Goal: Information Seeking & Learning: Learn about a topic

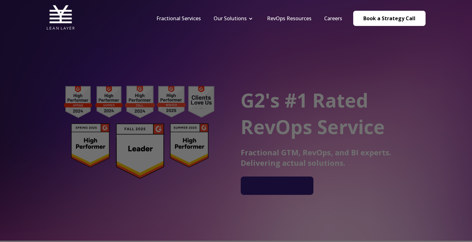
click at [360, 58] on div at bounding box center [238, 122] width 477 height 244
click at [334, 20] on link "Careers" at bounding box center [333, 18] width 18 height 7
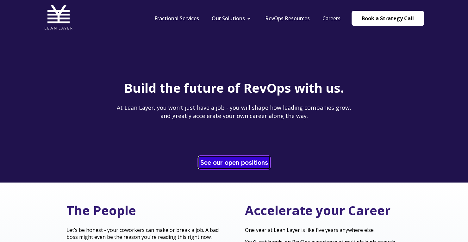
click at [231, 167] on link "See our open positions" at bounding box center [234, 162] width 71 height 12
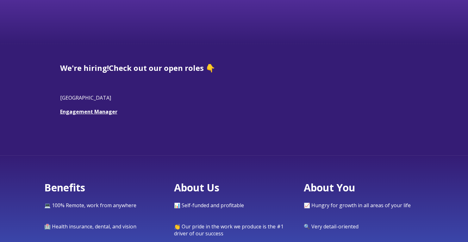
scroll to position [152, 0]
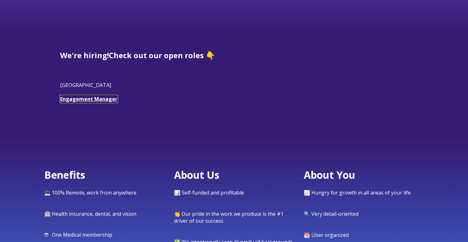
click at [91, 97] on link "Engagement Manager" at bounding box center [88, 98] width 57 height 7
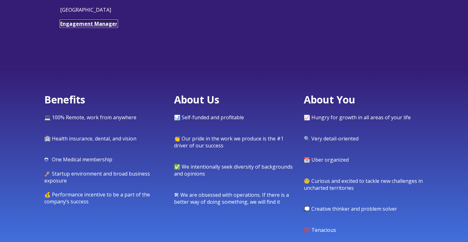
scroll to position [228, 0]
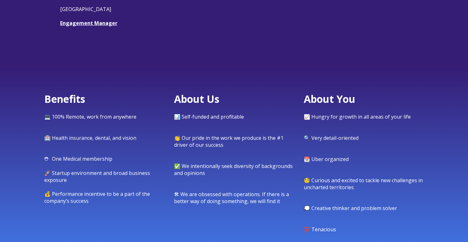
click at [458, 112] on div "Benefits 💻 100% Remote, work from anywhere 🏥 Health insurance, dental, and visi…" at bounding box center [234, 176] width 468 height 219
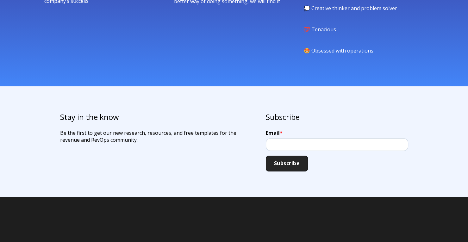
scroll to position [443, 0]
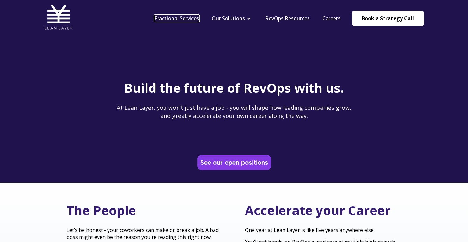
click at [160, 18] on link "Fractional Services" at bounding box center [176, 18] width 45 height 7
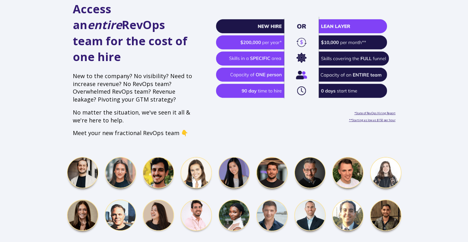
scroll to position [215, 0]
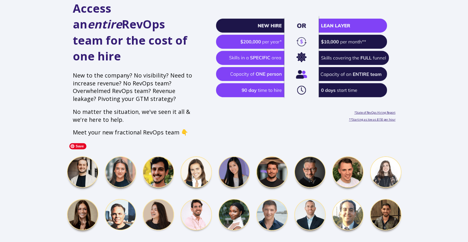
click at [308, 156] on img at bounding box center [233, 195] width 335 height 78
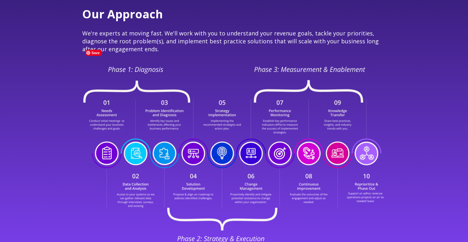
scroll to position [1189, 0]
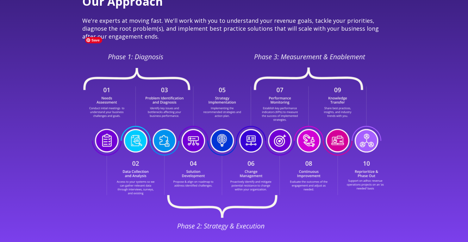
click at [139, 177] on img at bounding box center [233, 141] width 303 height 181
click at [138, 184] on img at bounding box center [233, 141] width 303 height 181
click at [137, 178] on img at bounding box center [233, 141] width 303 height 181
click at [138, 170] on img at bounding box center [233, 141] width 303 height 181
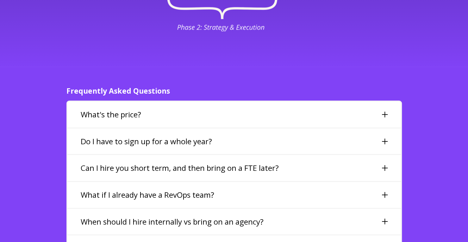
scroll to position [1404, 0]
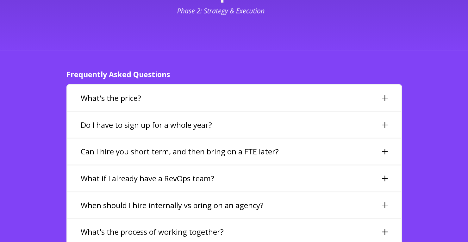
click at [118, 93] on h3 "What's the price?" at bounding box center [111, 98] width 60 height 11
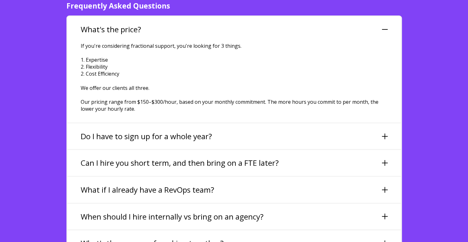
scroll to position [1517, 0]
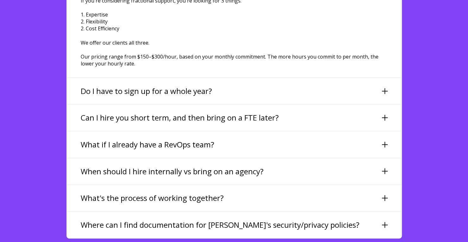
click at [118, 79] on div "Do I have to sign up for a whole year?" at bounding box center [233, 91] width 333 height 26
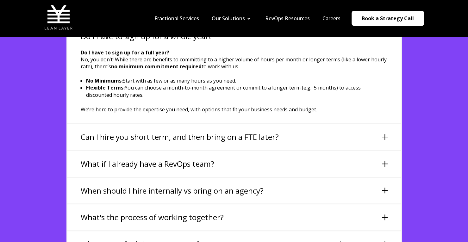
scroll to position [1454, 0]
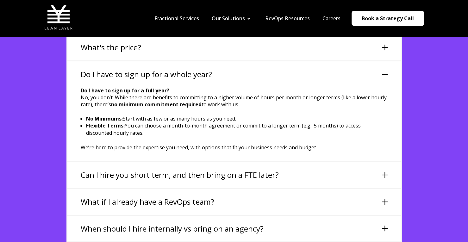
click at [61, 81] on div "Frequently Asked Questions What's the price? If you're considering fractional s…" at bounding box center [234, 157] width 348 height 277
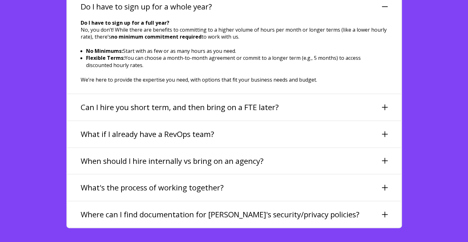
scroll to position [1530, 0]
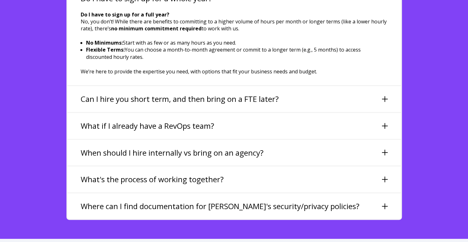
click at [94, 94] on h3 "Can I hire you short term, and then bring on a FTE later?" at bounding box center [180, 99] width 198 height 11
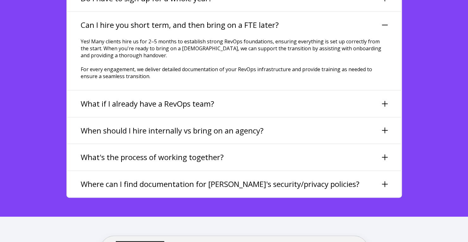
click at [94, 98] on h3 "What if I already have a RevOps team?" at bounding box center [147, 103] width 133 height 11
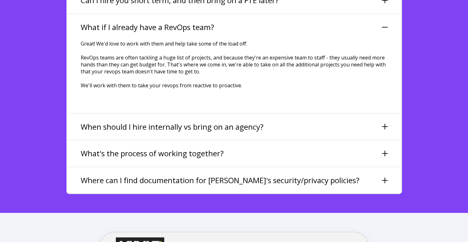
scroll to position [1555, 0]
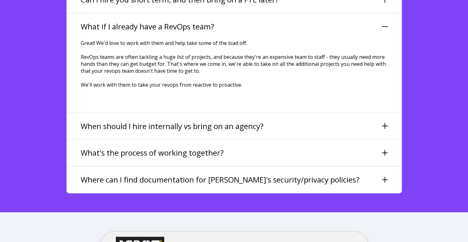
click at [90, 121] on h3 "When should I hire internally vs bring on an agency?" at bounding box center [172, 126] width 183 height 11
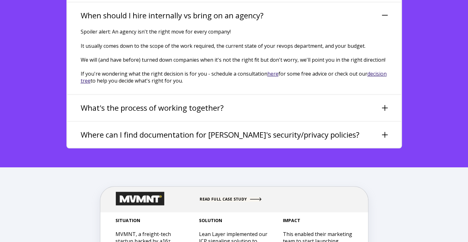
scroll to position [1606, 0]
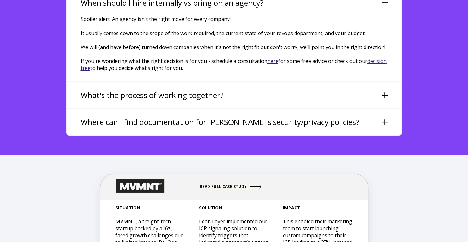
click at [107, 90] on h3 "What's the process of working together?" at bounding box center [152, 95] width 143 height 11
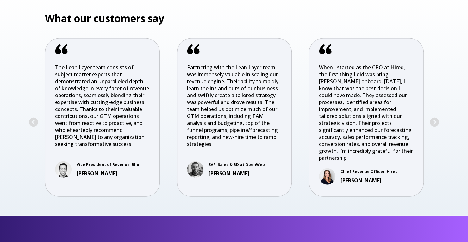
scroll to position [2226, 0]
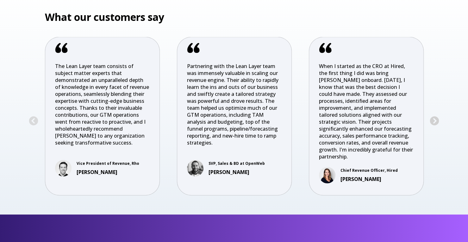
click at [434, 116] on button "Next" at bounding box center [434, 121] width 10 height 10
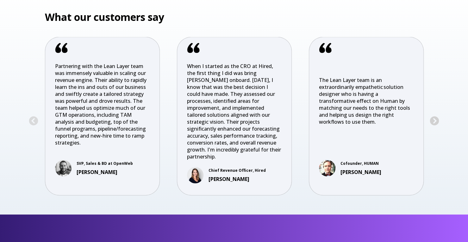
click at [434, 116] on button "Next" at bounding box center [434, 121] width 10 height 10
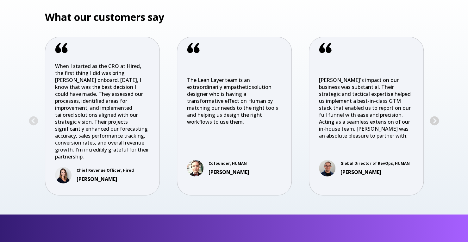
click at [434, 116] on button "Next" at bounding box center [434, 121] width 10 height 10
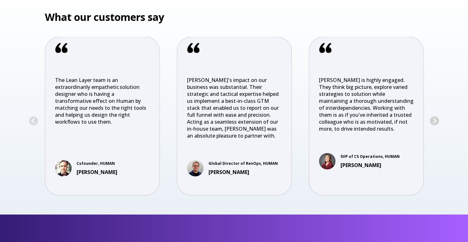
click at [434, 116] on button "Next" at bounding box center [434, 121] width 10 height 10
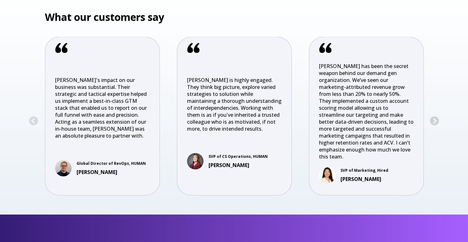
click at [434, 116] on button "Next" at bounding box center [434, 121] width 10 height 10
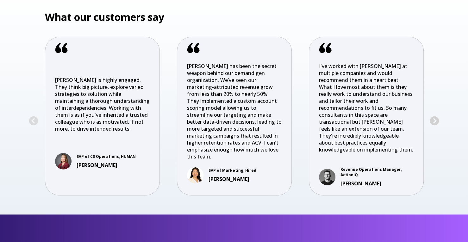
click at [434, 116] on button "Next" at bounding box center [434, 121] width 10 height 10
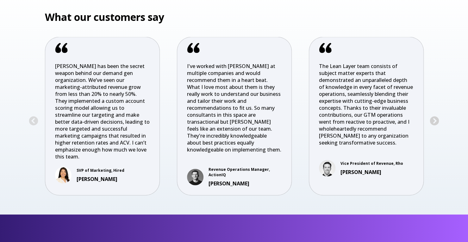
click at [434, 116] on button "Next" at bounding box center [434, 121] width 10 height 10
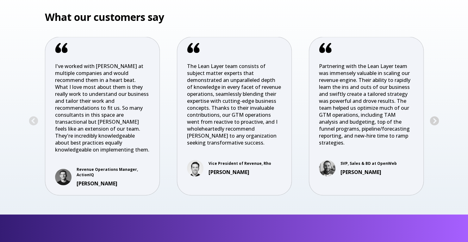
click at [434, 116] on button "Next" at bounding box center [434, 121] width 10 height 10
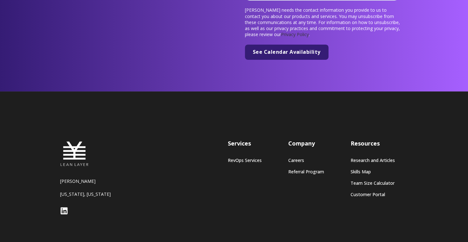
scroll to position [2601, 0]
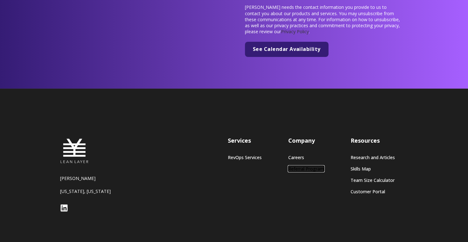
click at [299, 166] on link "Referral Program" at bounding box center [306, 168] width 36 height 5
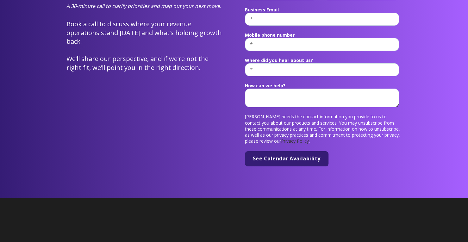
scroll to position [2507, 0]
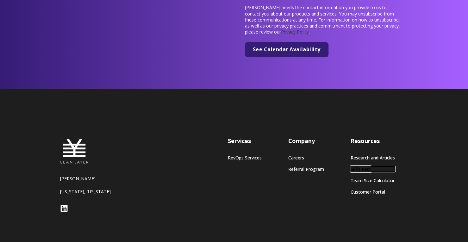
click at [361, 166] on link "Skills Map" at bounding box center [372, 168] width 44 height 5
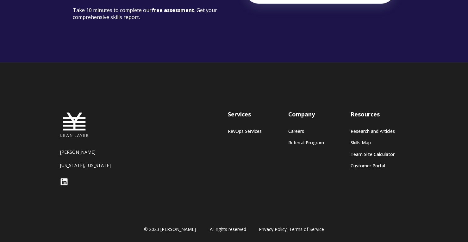
scroll to position [197, 0]
click at [381, 131] on link "Research and Articles" at bounding box center [372, 130] width 44 height 5
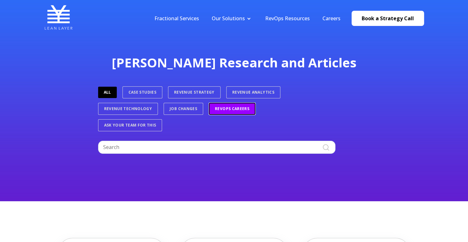
click at [241, 107] on link "RevOps Careers" at bounding box center [232, 109] width 46 height 12
click at [231, 108] on link "RevOps Careers" at bounding box center [232, 108] width 46 height 11
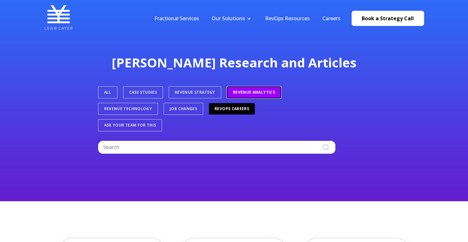
click at [243, 95] on link "Revenue Analytics" at bounding box center [254, 92] width 54 height 12
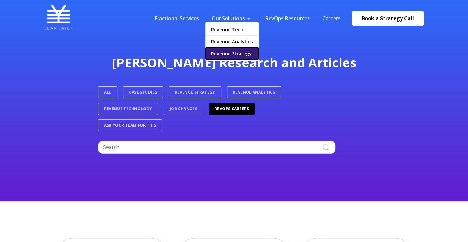
click at [221, 54] on link "Revenue Strategy" at bounding box center [231, 54] width 53 height 12
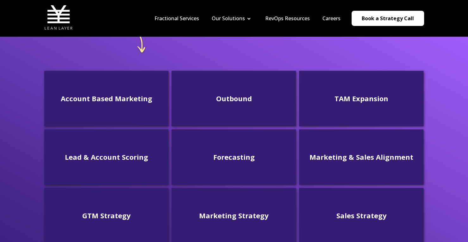
scroll to position [126, 0]
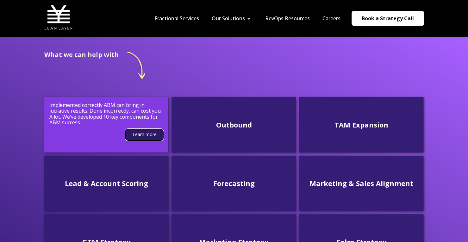
click at [134, 135] on link "Learn more" at bounding box center [144, 134] width 38 height 11
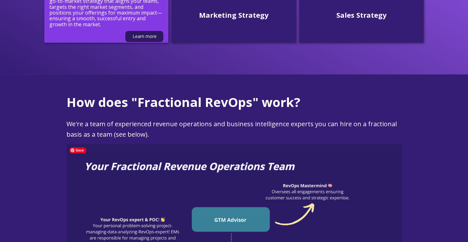
scroll to position [354, 0]
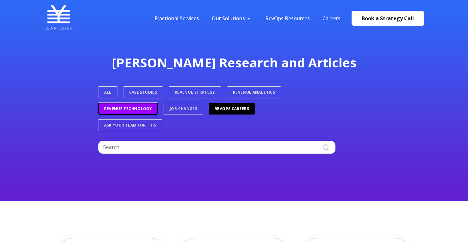
click at [114, 110] on link "Revenue Technology" at bounding box center [128, 109] width 60 height 12
click at [114, 110] on link "Revenue Technology" at bounding box center [127, 108] width 59 height 11
click at [119, 107] on link "Revenue Technology" at bounding box center [127, 108] width 59 height 11
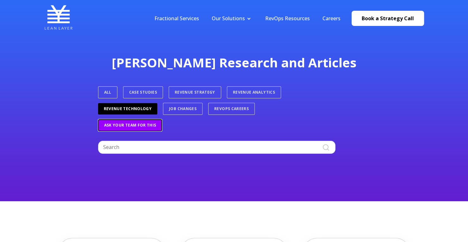
click at [112, 126] on link "Ask Your Team For This" at bounding box center [130, 125] width 64 height 12
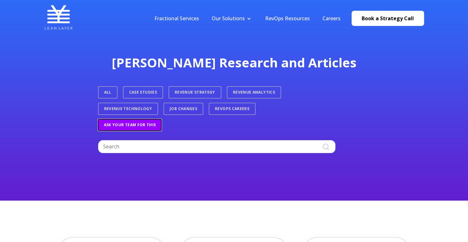
click at [140, 124] on link "Ask Your Team For This" at bounding box center [130, 124] width 64 height 11
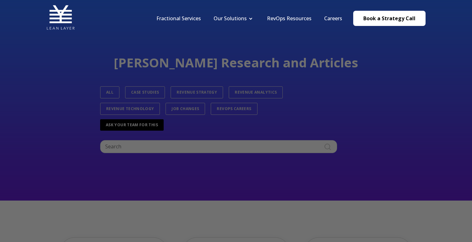
click at [93, 60] on div at bounding box center [238, 122] width 477 height 244
click at [298, 21] on link "RevOps Resources" at bounding box center [289, 18] width 45 height 7
